Goal: Information Seeking & Learning: Learn about a topic

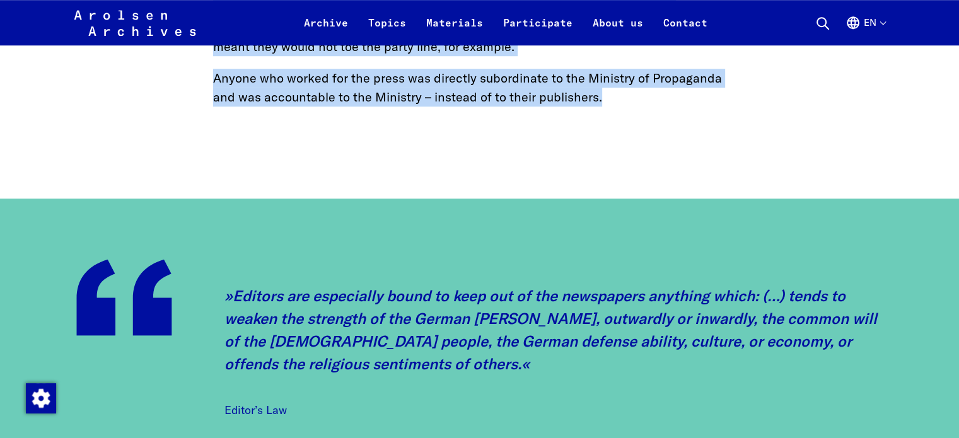
scroll to position [820, 0]
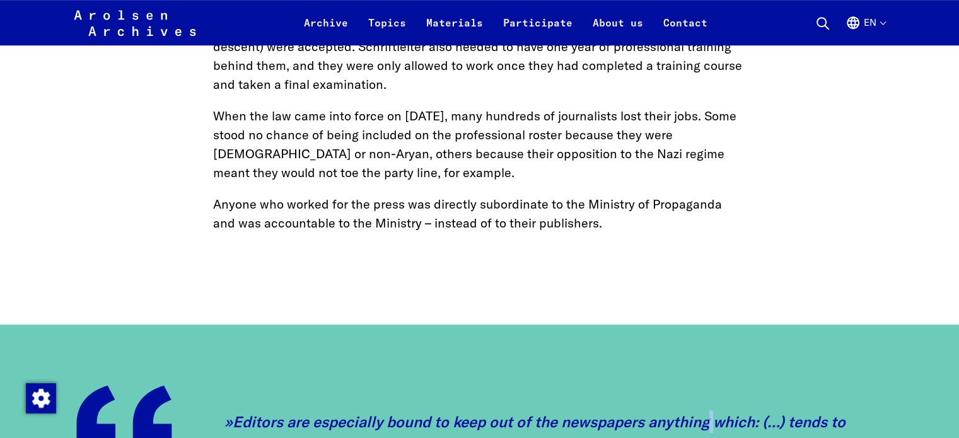
drag, startPoint x: 276, startPoint y: 5, endPoint x: 560, endPoint y: 289, distance: 401.9
click at [560, 290] on main "Topics News & Events Home Nazi Germany’s Schriftleitergesetz: The End of Freedo…" at bounding box center [479, 84] width 929 height 1646
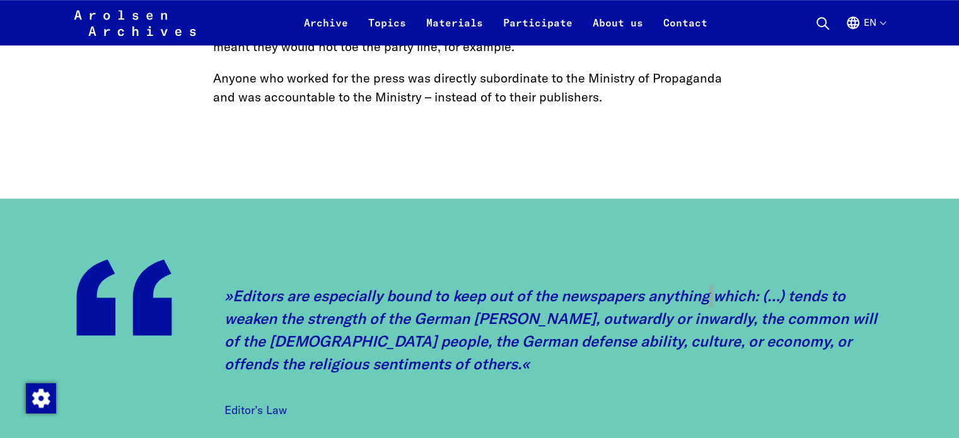
scroll to position [1009, 0]
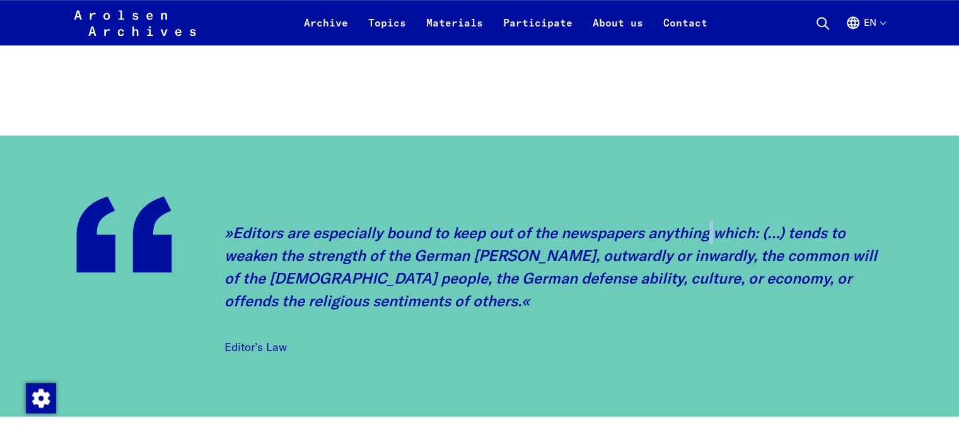
drag, startPoint x: 233, startPoint y: 231, endPoint x: 402, endPoint y: 344, distance: 203.3
click at [406, 345] on div "Editors are especially bound to keep out of the newspapers anything which: (…) …" at bounding box center [479, 276] width 807 height 160
click at [399, 344] on blockquote "Editors are especially bound to keep out of the newspapers anything which: (…) …" at bounding box center [554, 288] width 659 height 135
click at [342, 343] on blockquote "Editors are especially bound to keep out of the newspapers anything which: (…) …" at bounding box center [554, 288] width 659 height 135
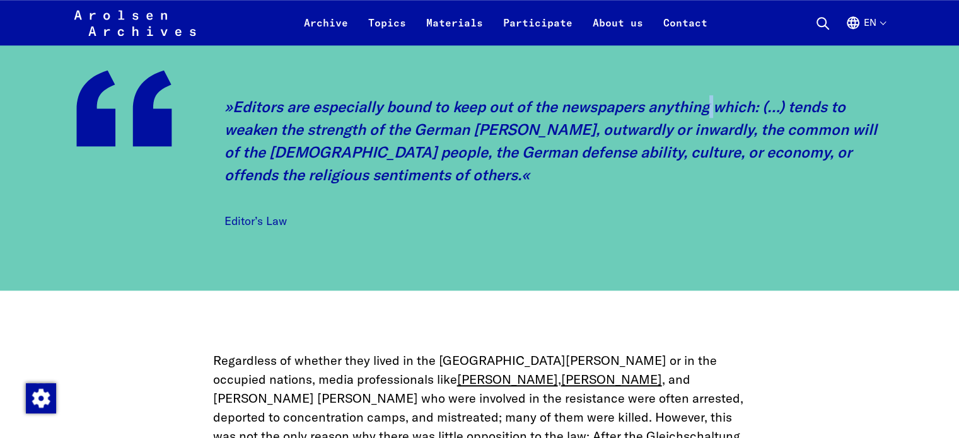
scroll to position [1135, 0]
drag, startPoint x: 301, startPoint y: 225, endPoint x: 65, endPoint y: 108, distance: 263.5
click at [65, 108] on div "Editors are especially bound to keep out of the newspapers anything which: (…) …" at bounding box center [479, 149] width 959 height 281
copy blockquote "Editors are especially bound to keep out of the newspapers anything which: (…) …"
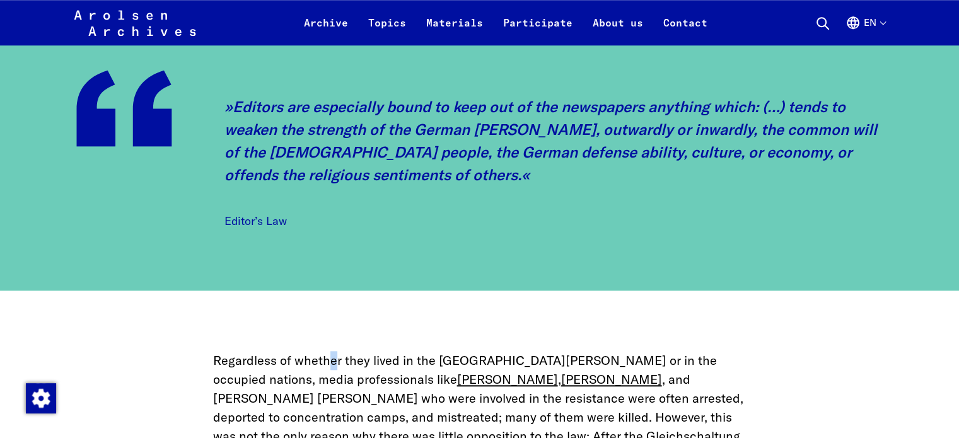
copy blockquote "Editors are especially bound to keep out of the newspapers anything which: (…) …"
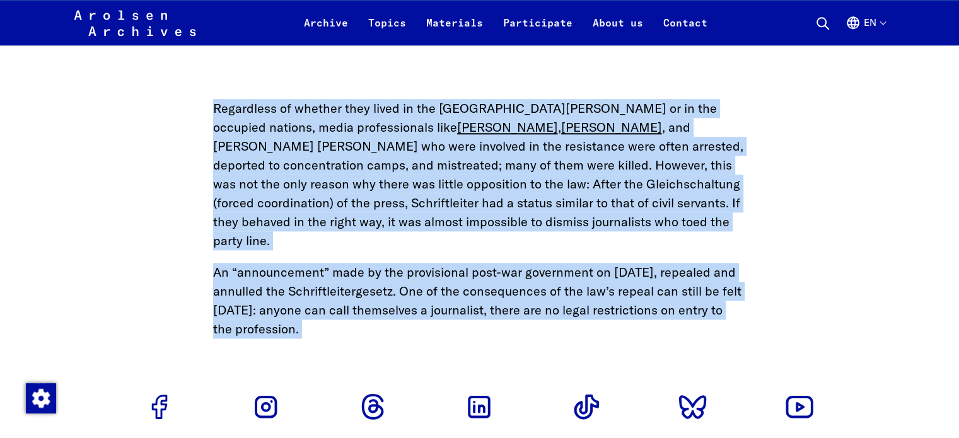
scroll to position [1514, 0]
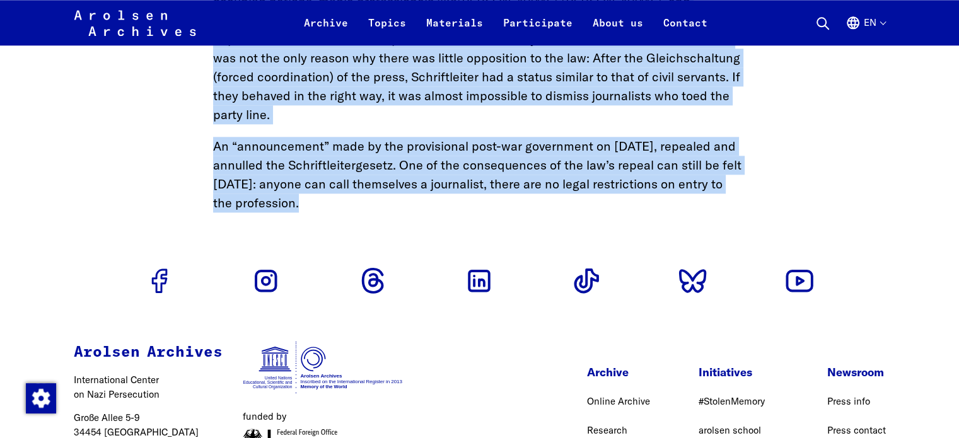
drag, startPoint x: 218, startPoint y: 237, endPoint x: 474, endPoint y: 203, distance: 258.3
copy div "Regardless of whether they lived in the [GEOGRAPHIC_DATA][PERSON_NAME] or in th…"
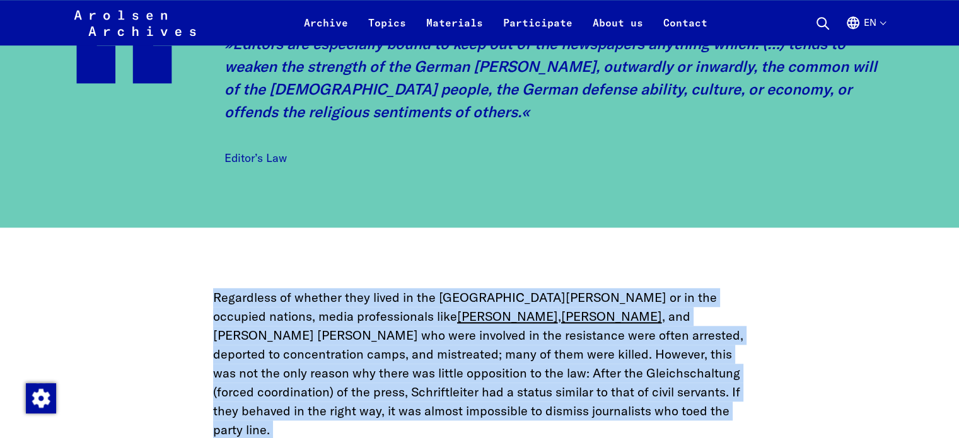
scroll to position [820, 0]
